Goal: Communication & Community: Answer question/provide support

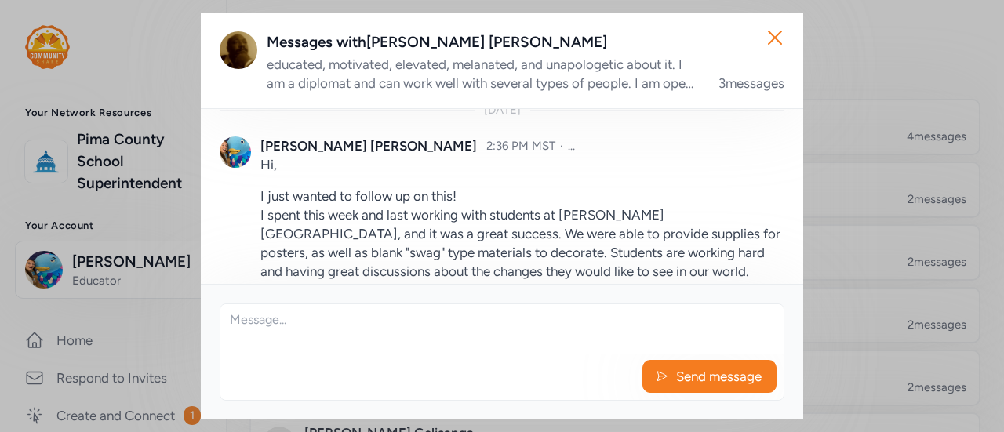
scroll to position [568, 0]
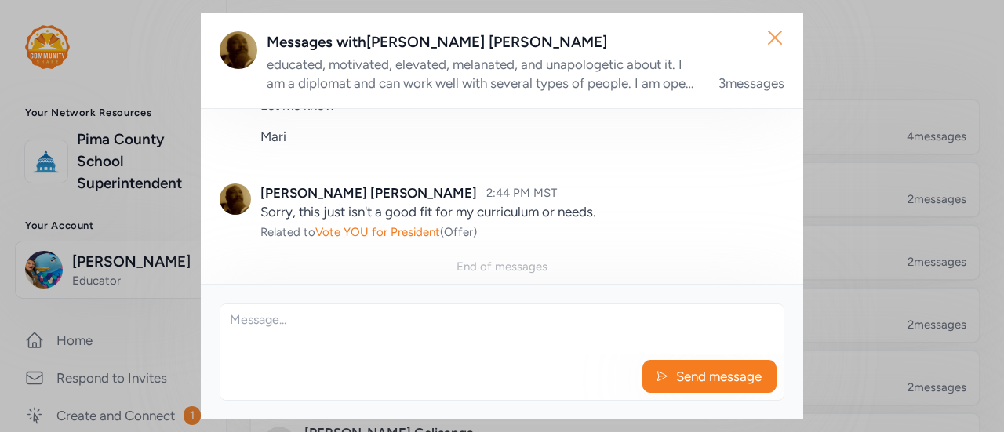
click at [776, 34] on icon "button" at bounding box center [775, 37] width 25 height 25
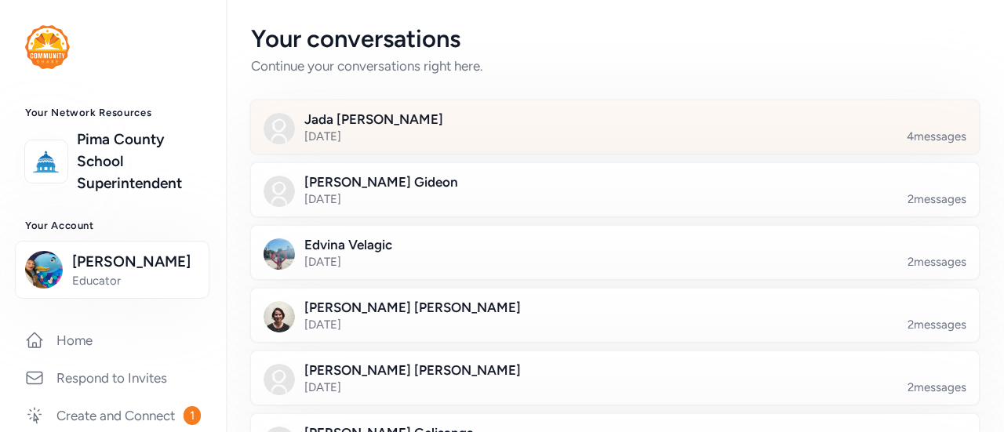
click at [518, 139] on div at bounding box center [628, 136] width 728 height 53
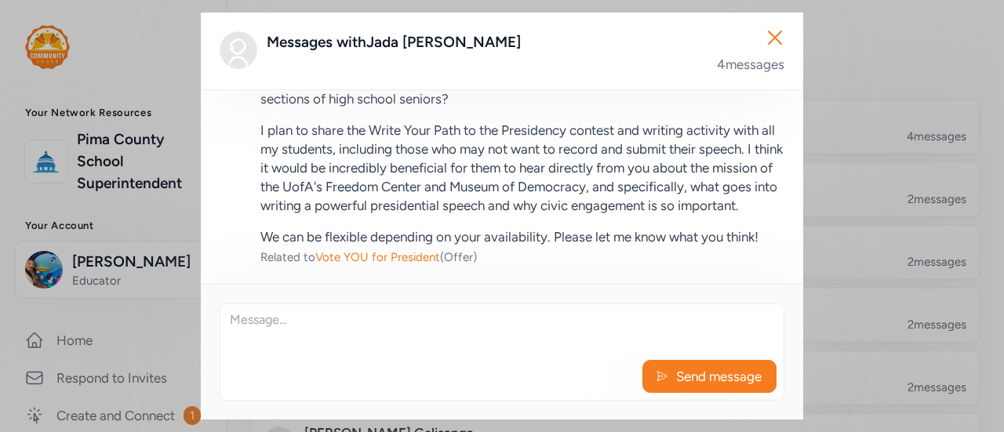
scroll to position [723, 0]
click at [386, 337] on textarea at bounding box center [501, 329] width 563 height 50
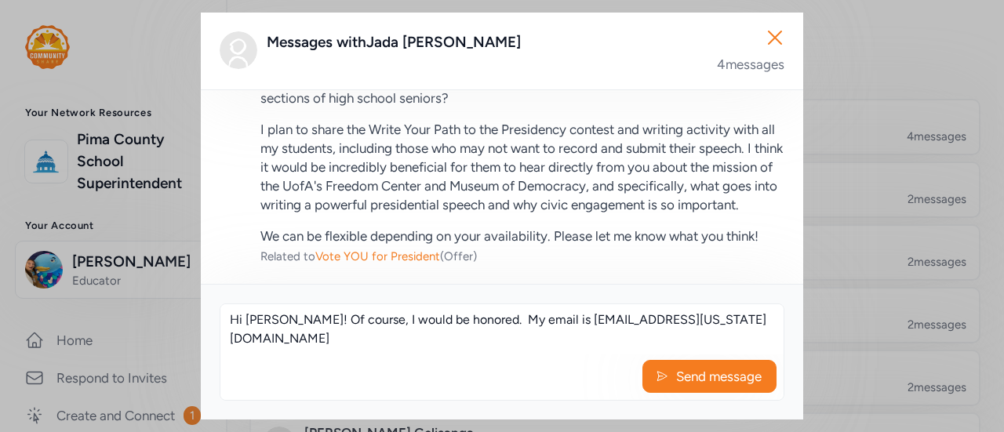
drag, startPoint x: 386, startPoint y: 337, endPoint x: 654, endPoint y: 331, distance: 268.4
click at [654, 331] on textarea "Hi Jada! Of course, I would be honored. My email is mariahclark@arizona.edu" at bounding box center [501, 329] width 563 height 50
click at [701, 325] on textarea "Hi Jada! Of course, I would be honored. My email is mariahclark@arizona.edu" at bounding box center [501, 329] width 563 height 50
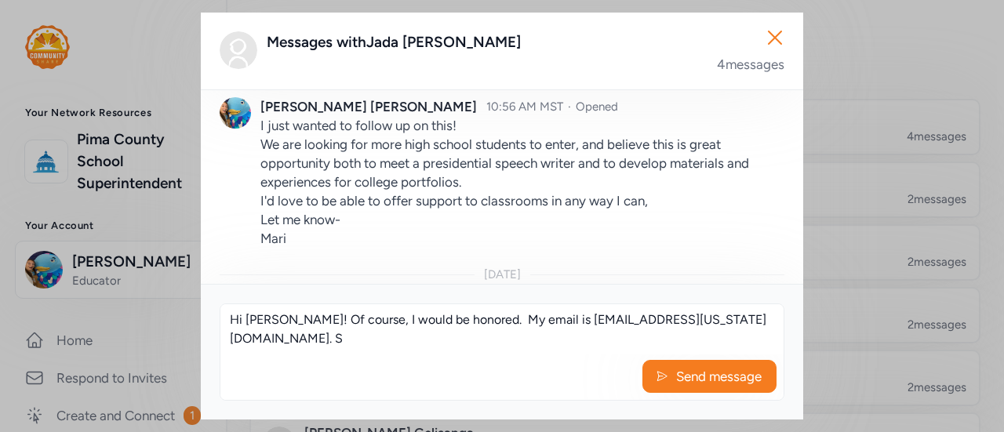
scroll to position [359, 0]
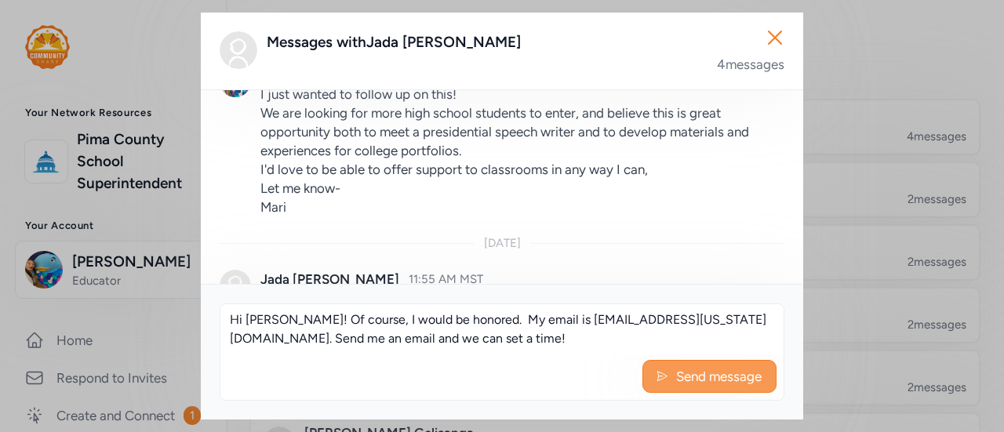
type textarea "Hi Jada! Of course, I would be honored. My email is mariahclark@arizona.edu. Se…"
click at [676, 381] on span "Send message" at bounding box center [719, 376] width 89 height 19
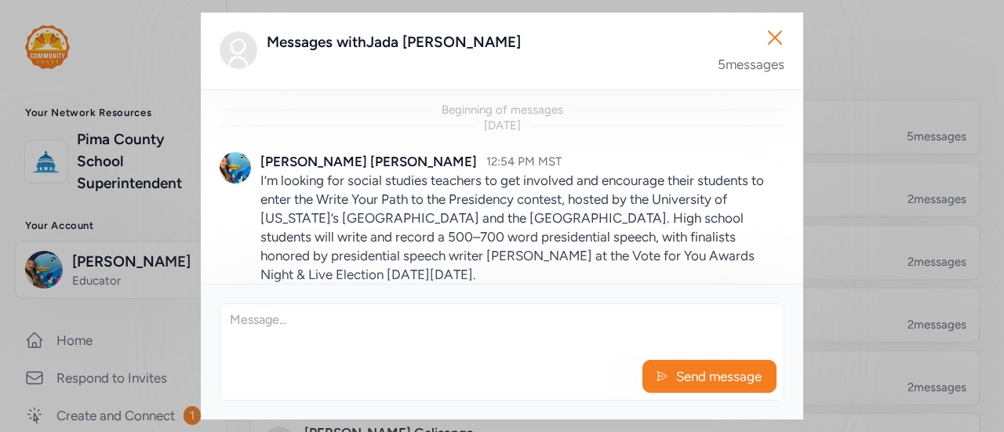
scroll to position [876, 0]
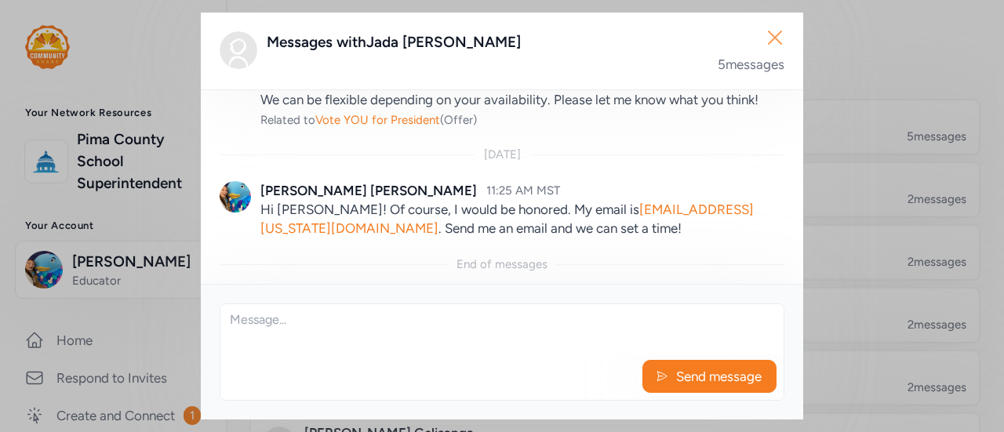
click at [770, 38] on icon "button" at bounding box center [775, 37] width 25 height 25
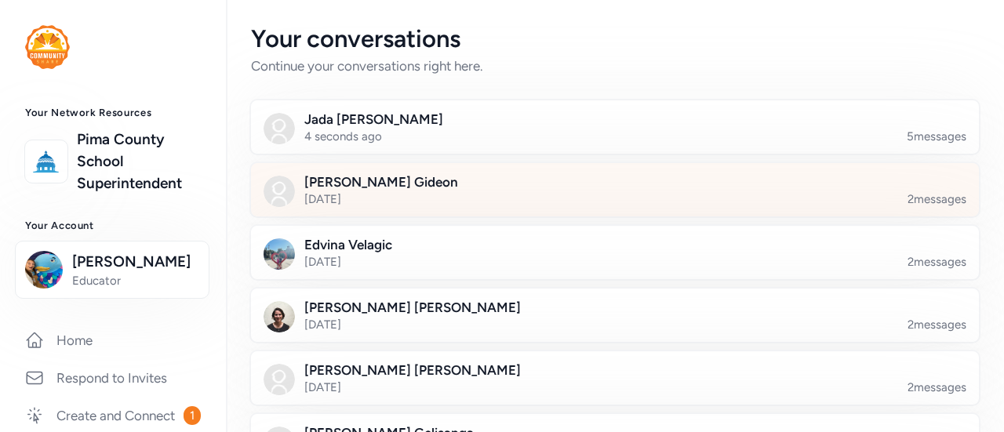
click at [473, 186] on div at bounding box center [628, 199] width 728 height 53
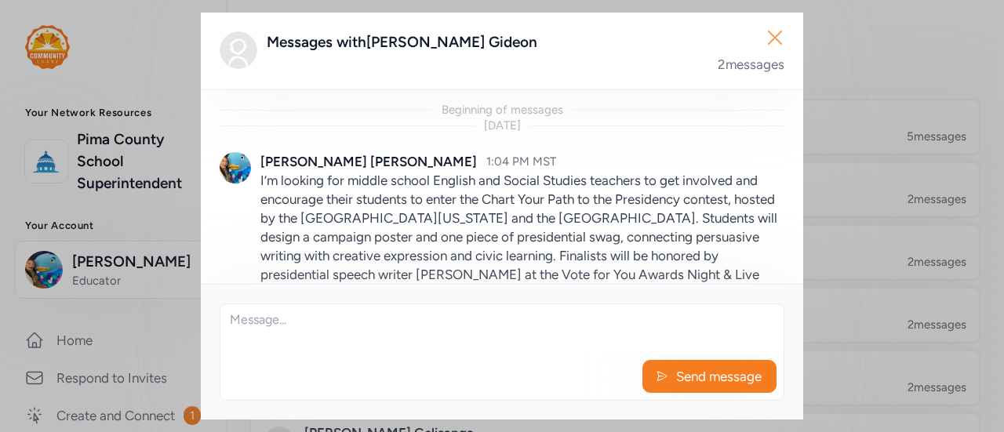
click at [772, 29] on icon "button" at bounding box center [775, 37] width 25 height 25
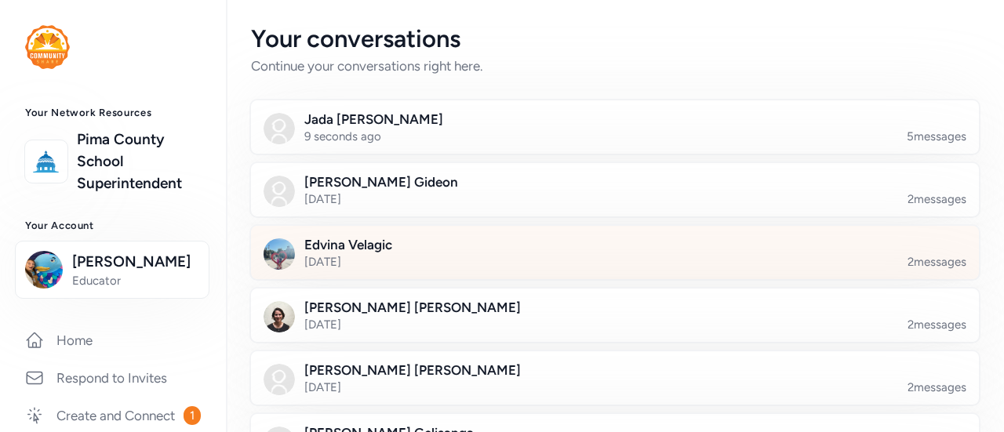
click at [558, 251] on div at bounding box center [628, 261] width 728 height 53
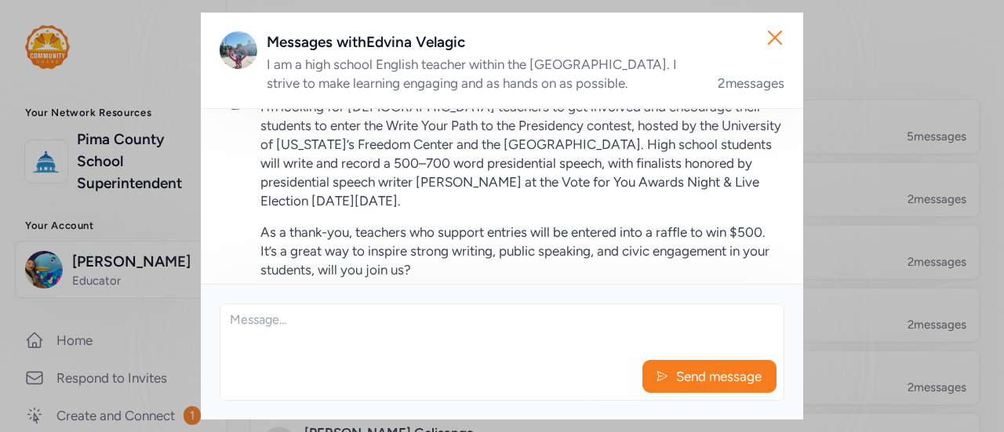
scroll to position [91, 0]
click at [777, 35] on icon "button" at bounding box center [775, 37] width 13 height 13
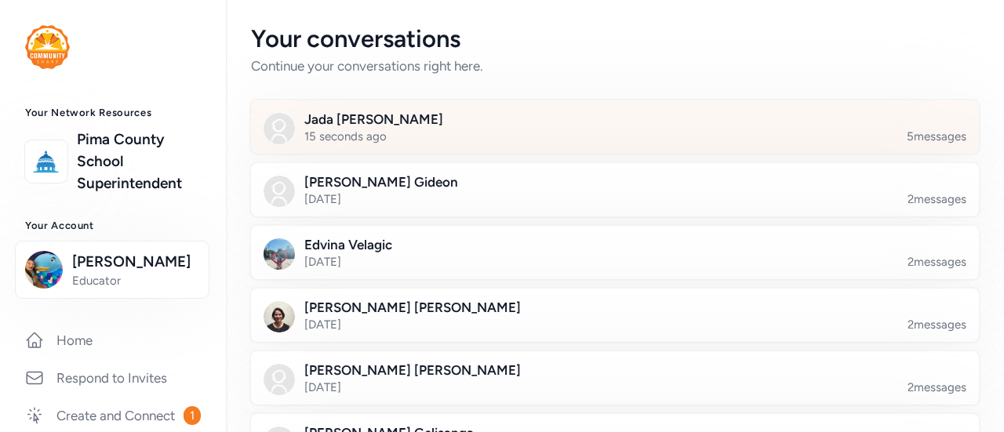
click at [342, 129] on div at bounding box center [628, 136] width 728 height 53
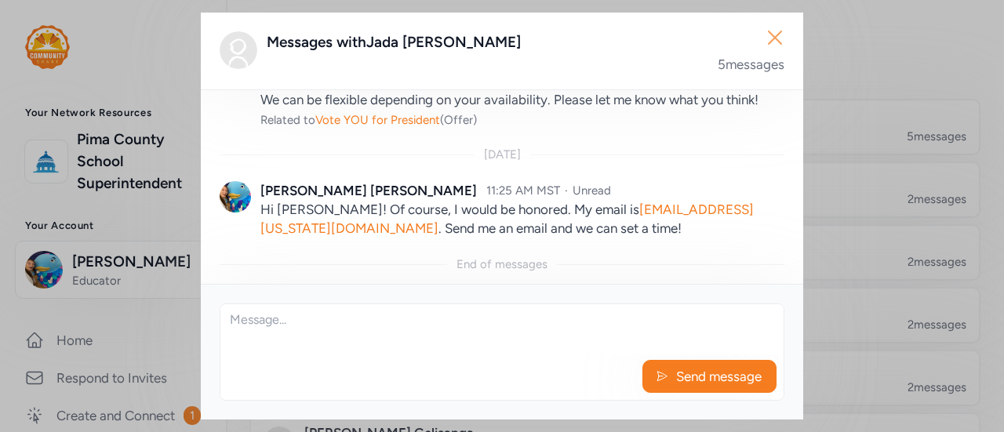
click at [765, 27] on icon "button" at bounding box center [775, 37] width 25 height 25
